Goal: Check status: Check status

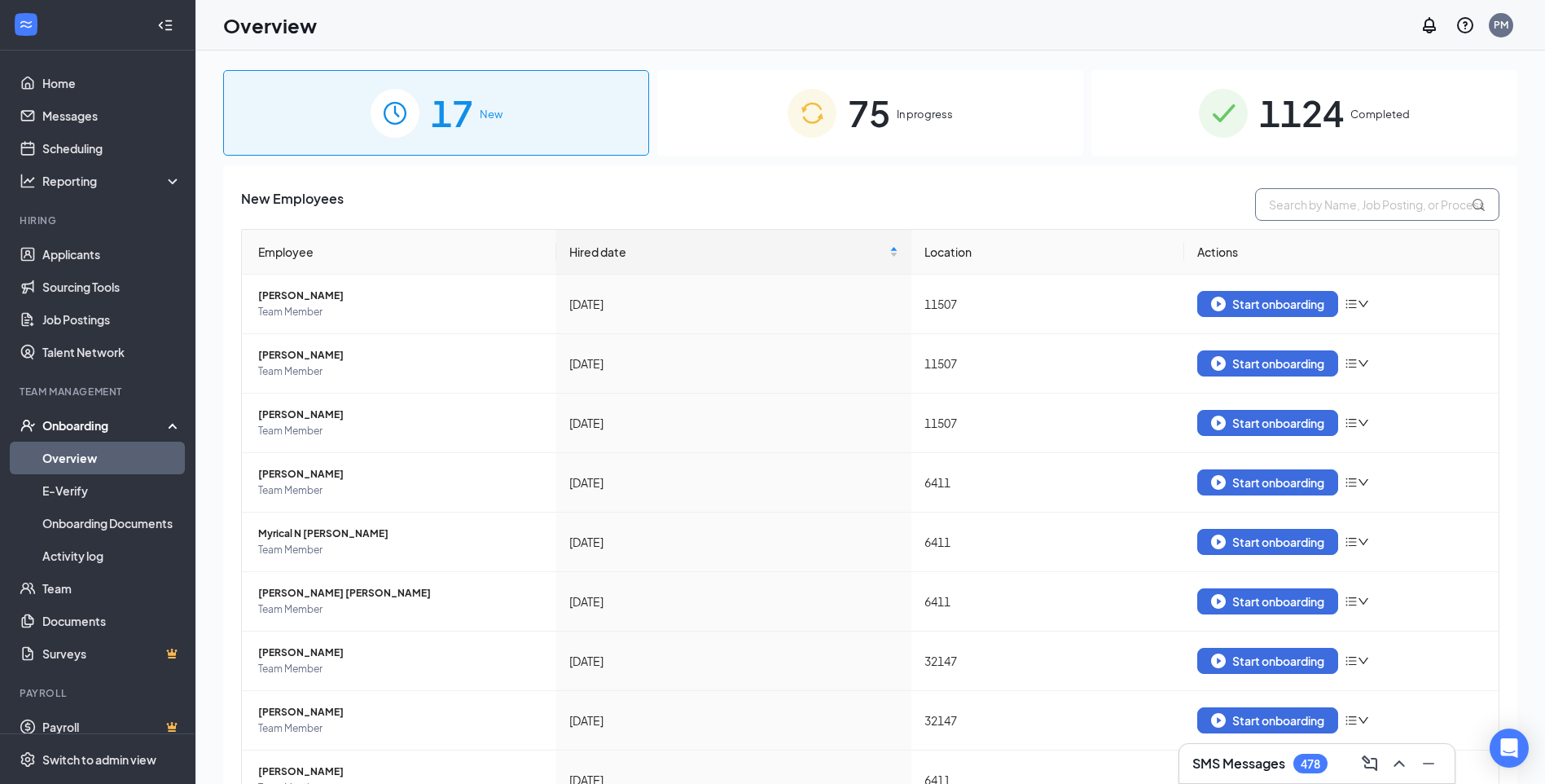
click at [1371, 208] on input "text" at bounding box center [1377, 204] width 245 height 33
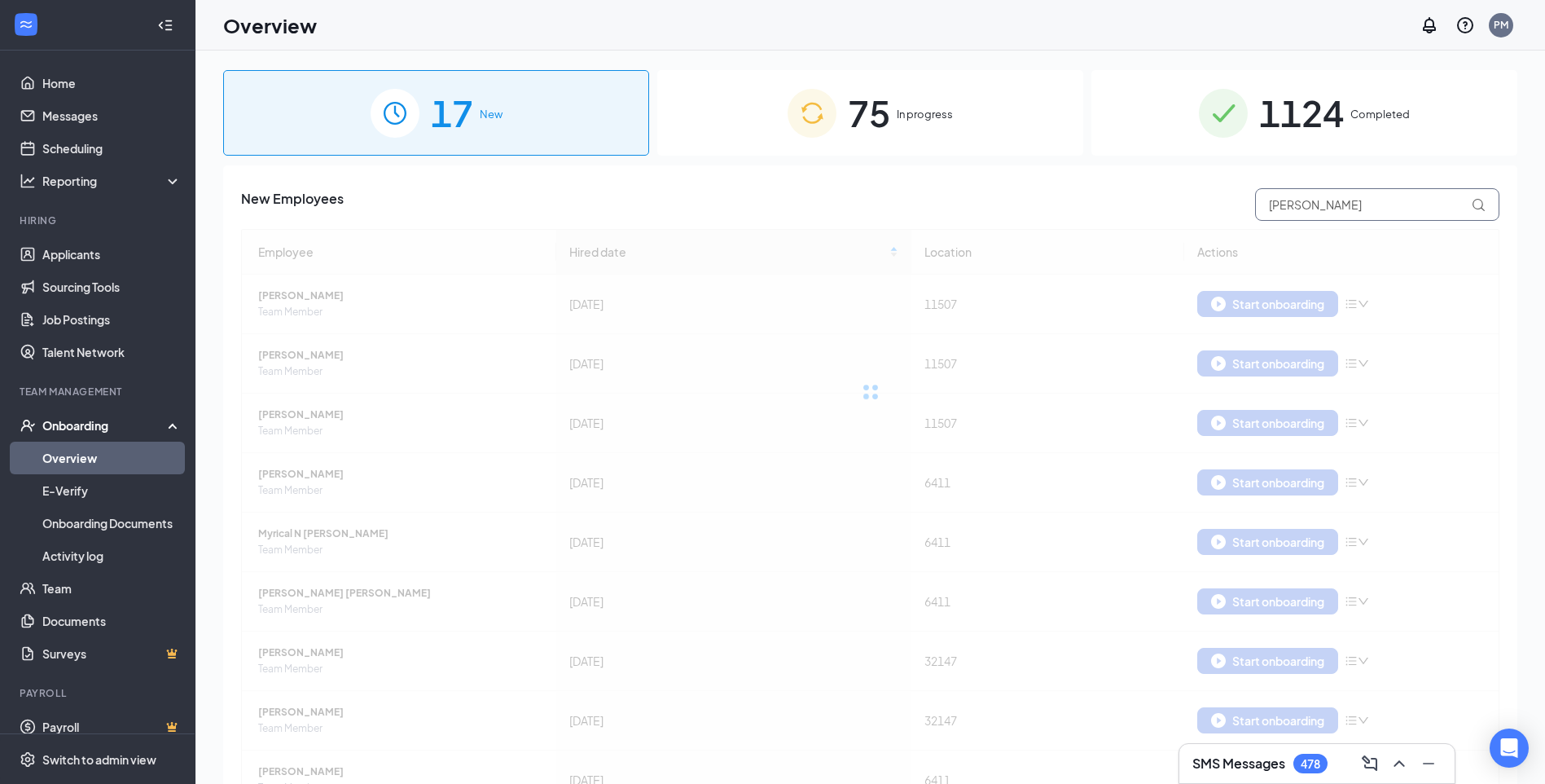
type input "[PERSON_NAME]"
click at [1301, 124] on span "1124" at bounding box center [1302, 113] width 85 height 56
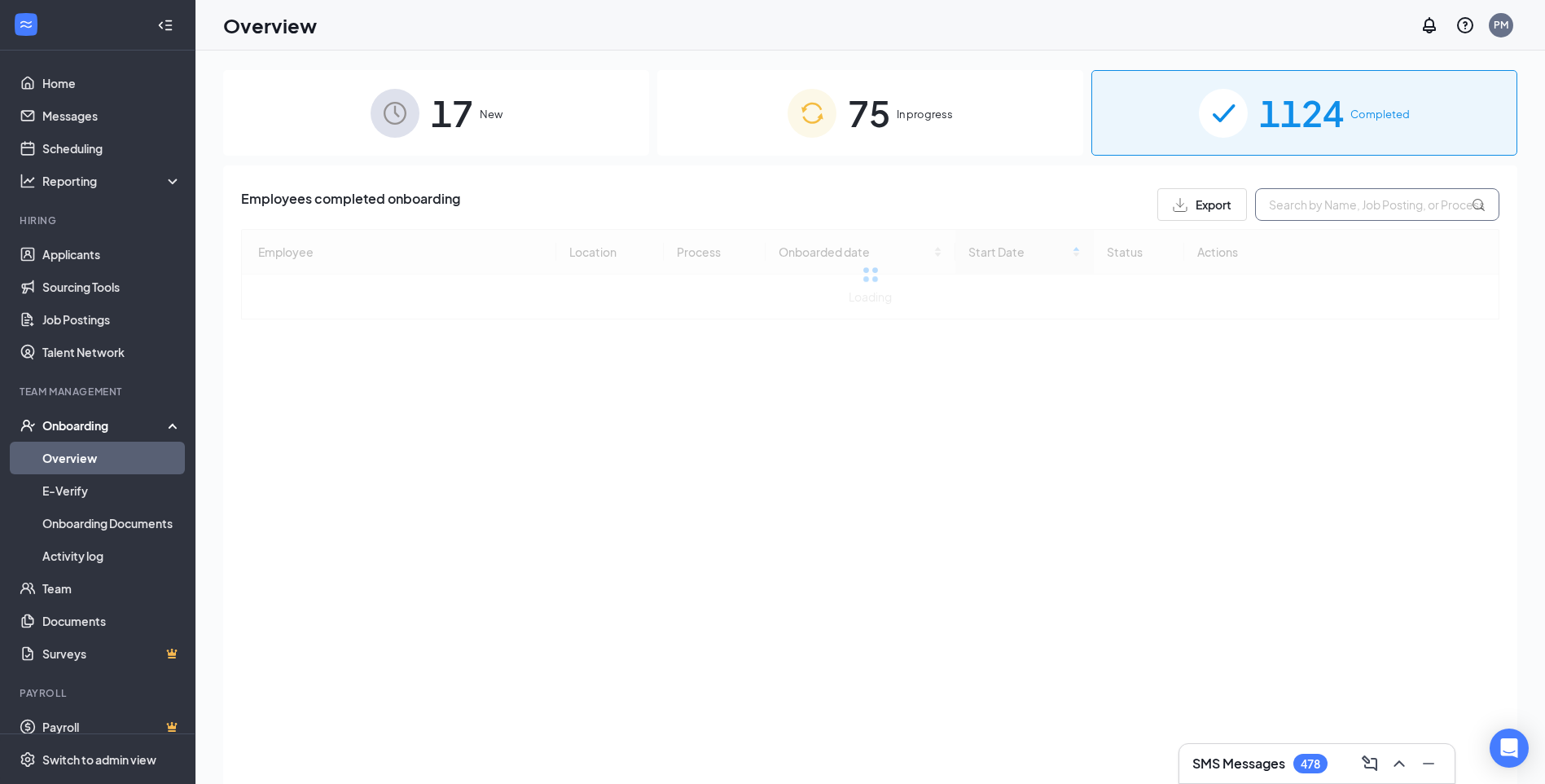
click at [1310, 207] on input "text" at bounding box center [1377, 204] width 245 height 33
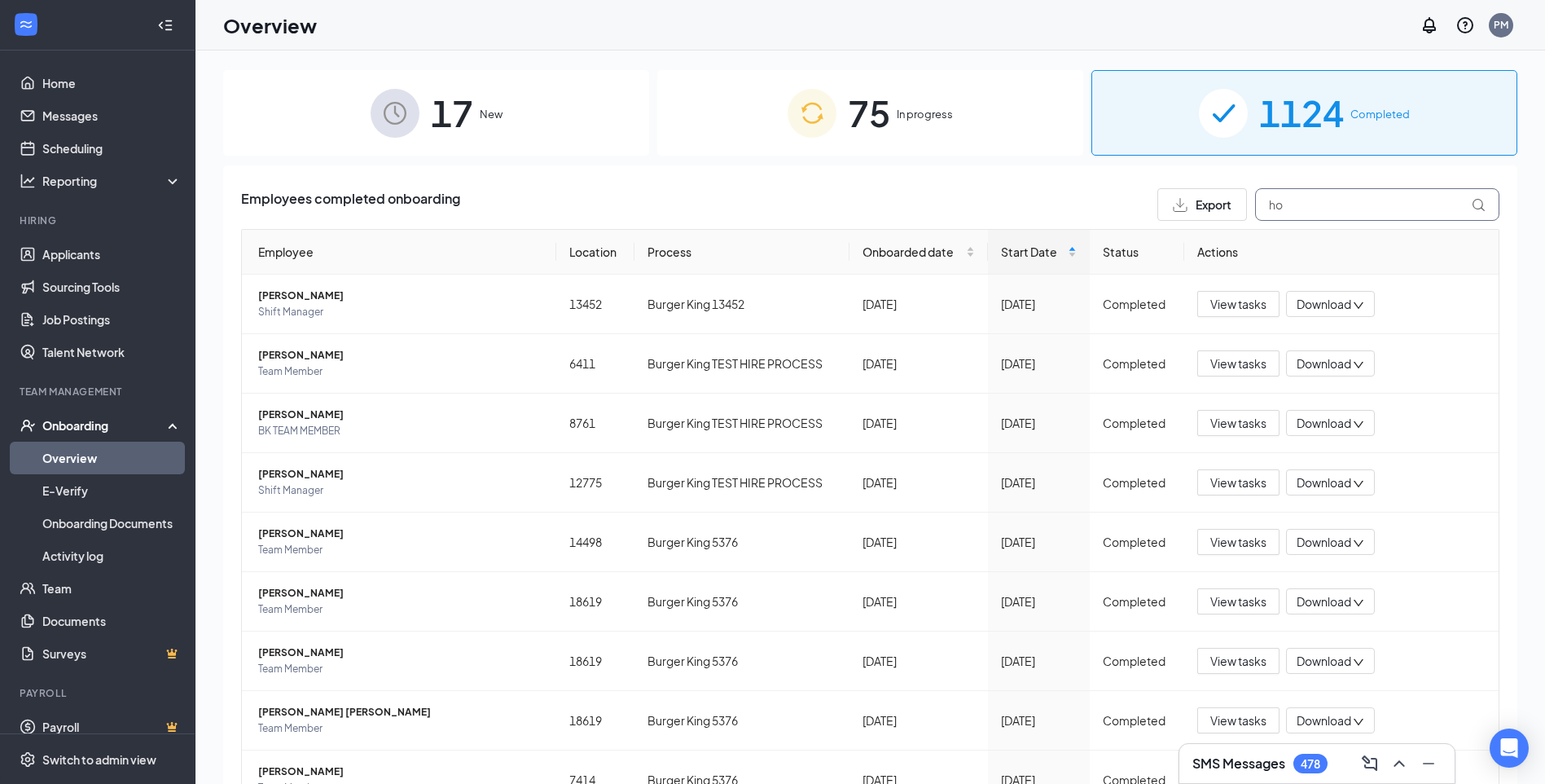
type input "h"
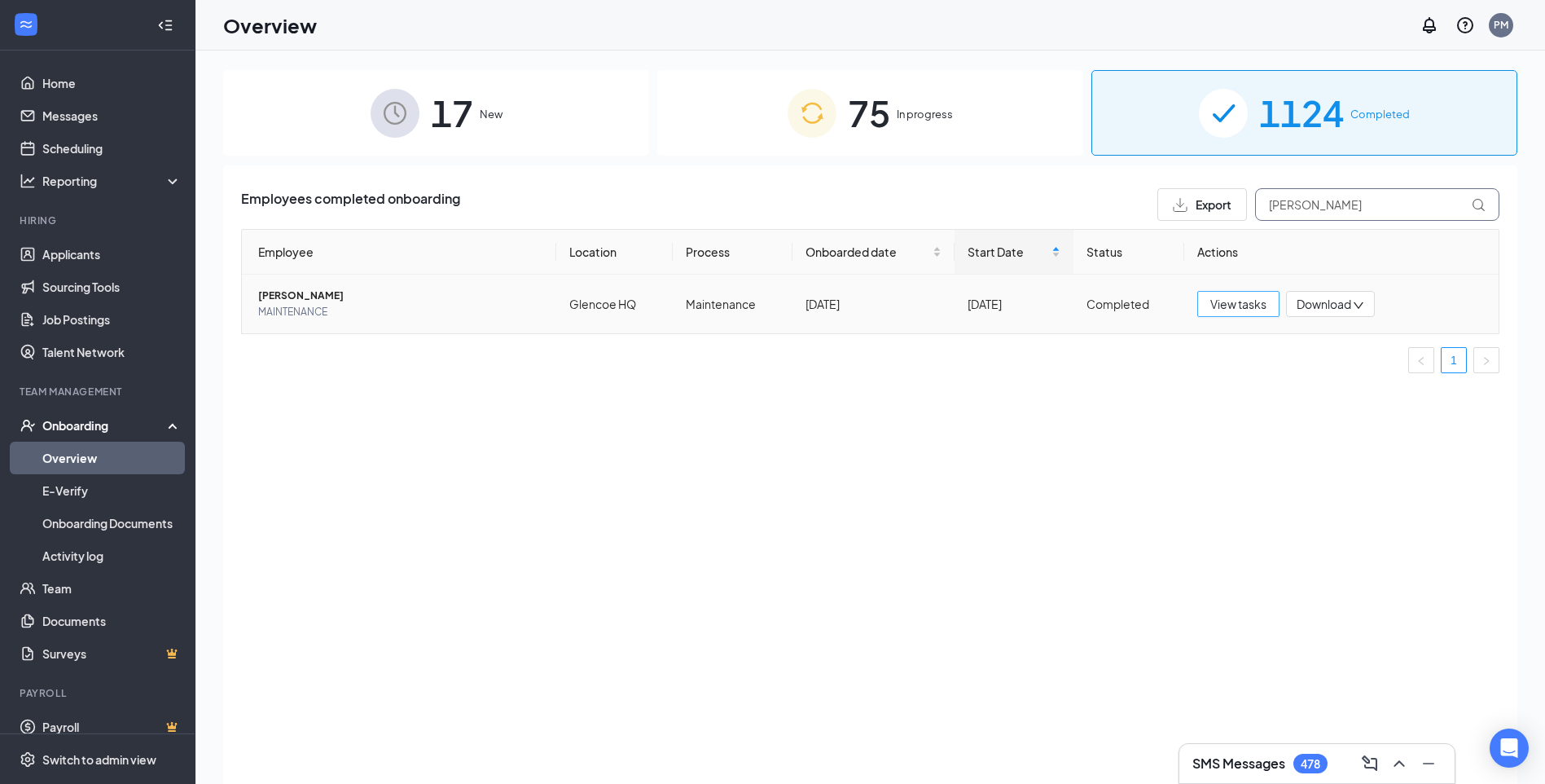
type input "[PERSON_NAME]"
click at [1254, 308] on span "View tasks" at bounding box center [1239, 303] width 56 height 18
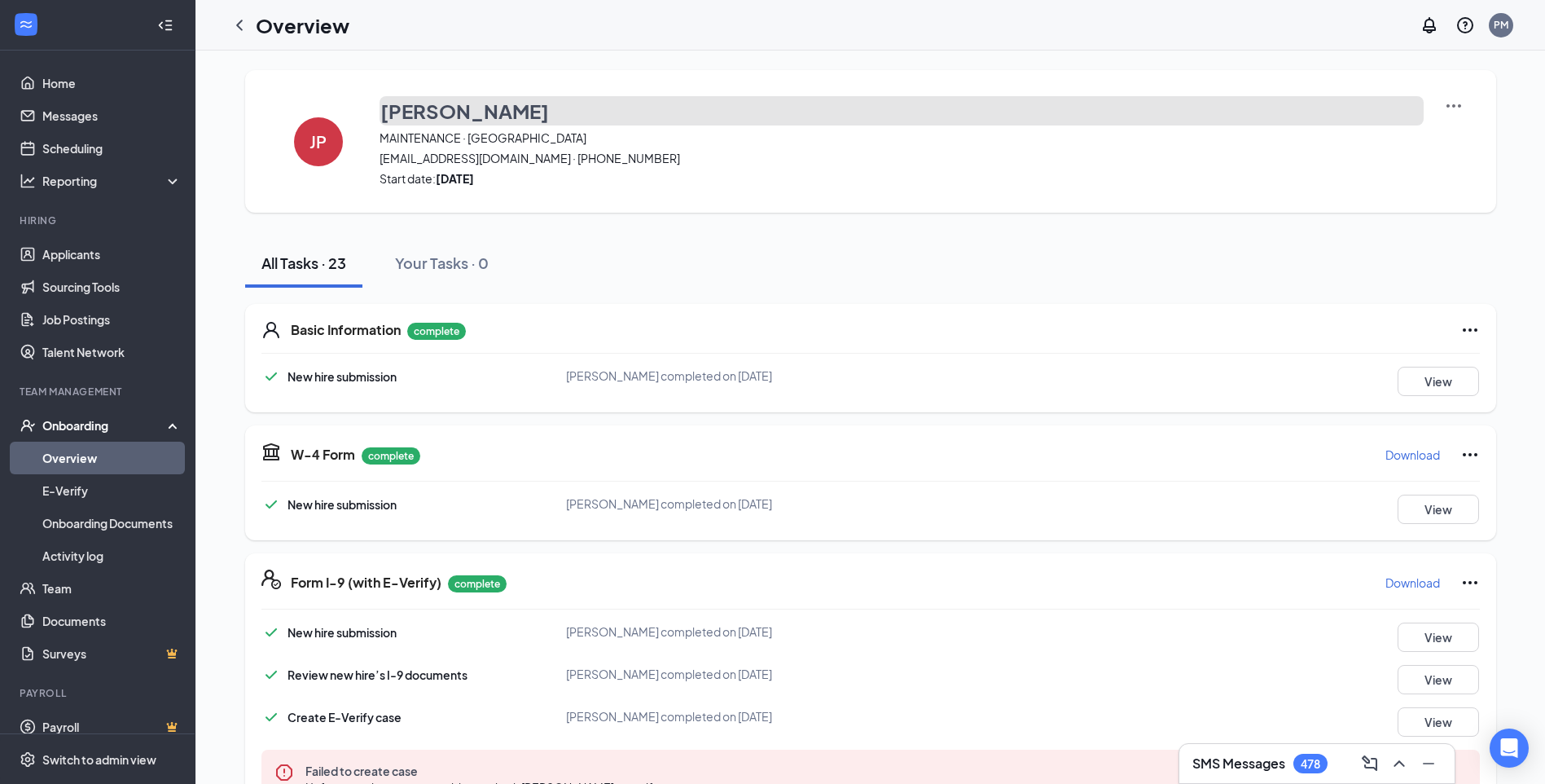
scroll to position [69, 0]
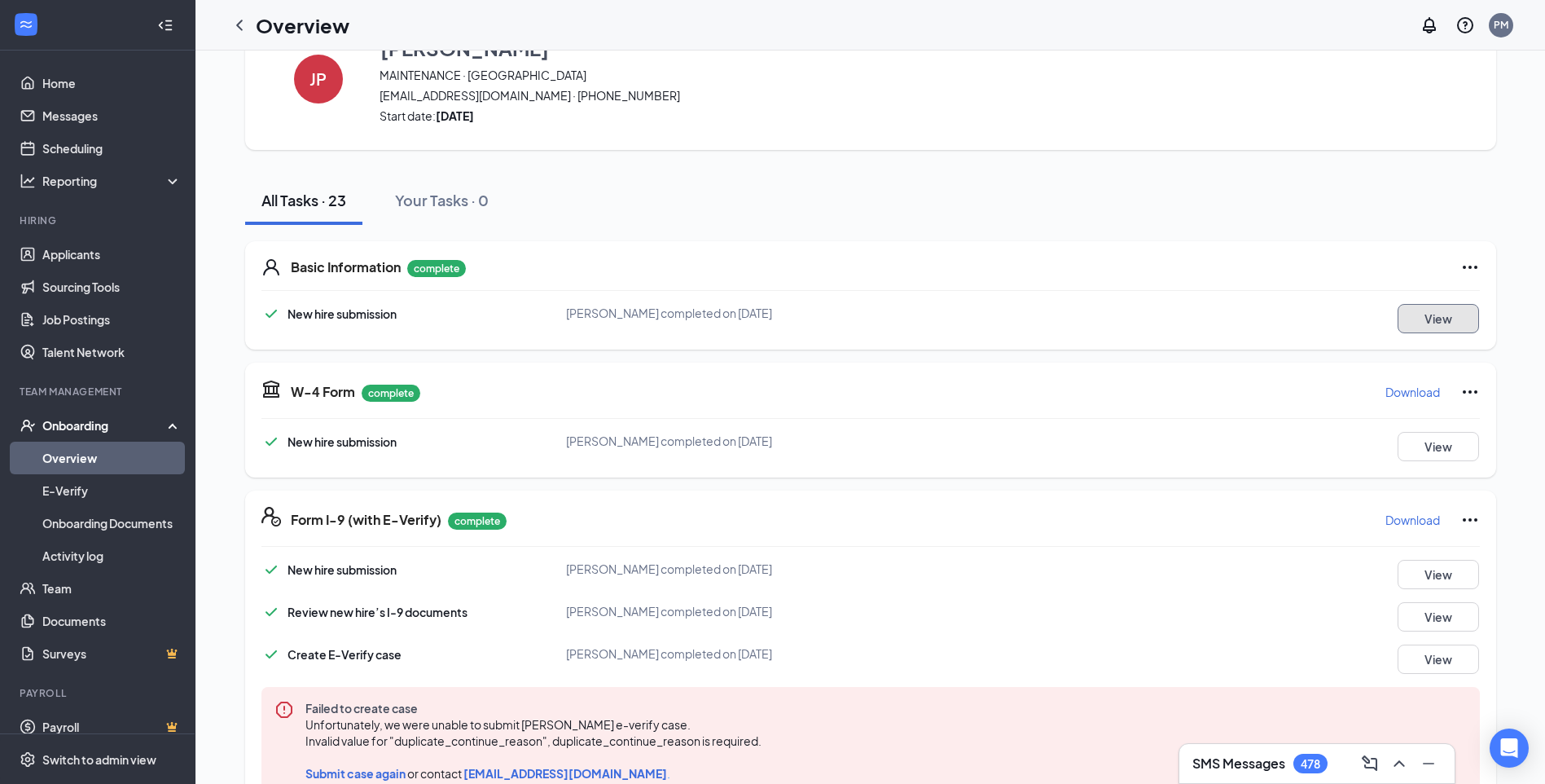
click at [1447, 303] on button "View" at bounding box center [1438, 318] width 82 height 29
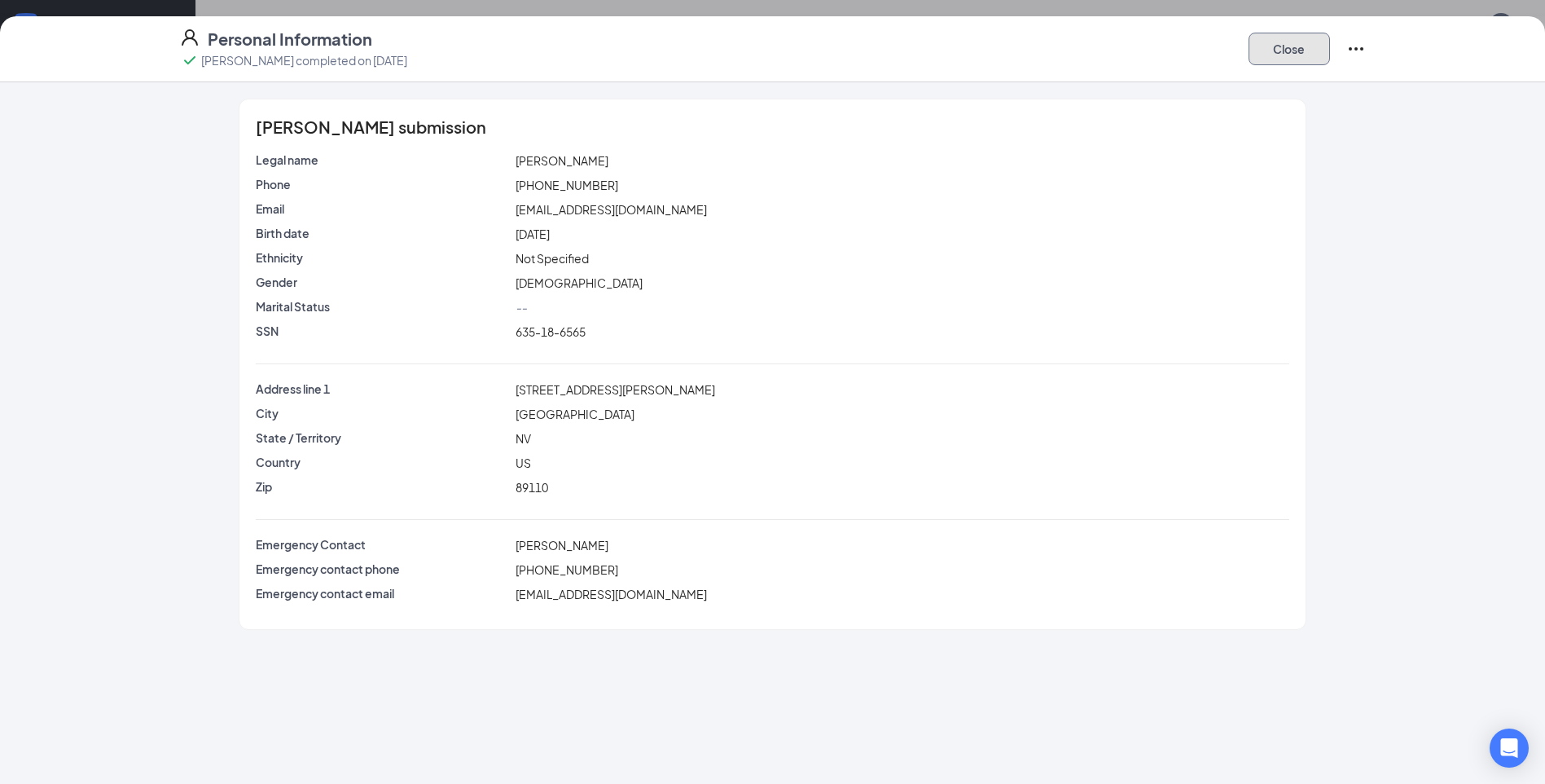
click at [1291, 43] on button "Close" at bounding box center [1290, 49] width 82 height 33
